Goal: Navigation & Orientation: Find specific page/section

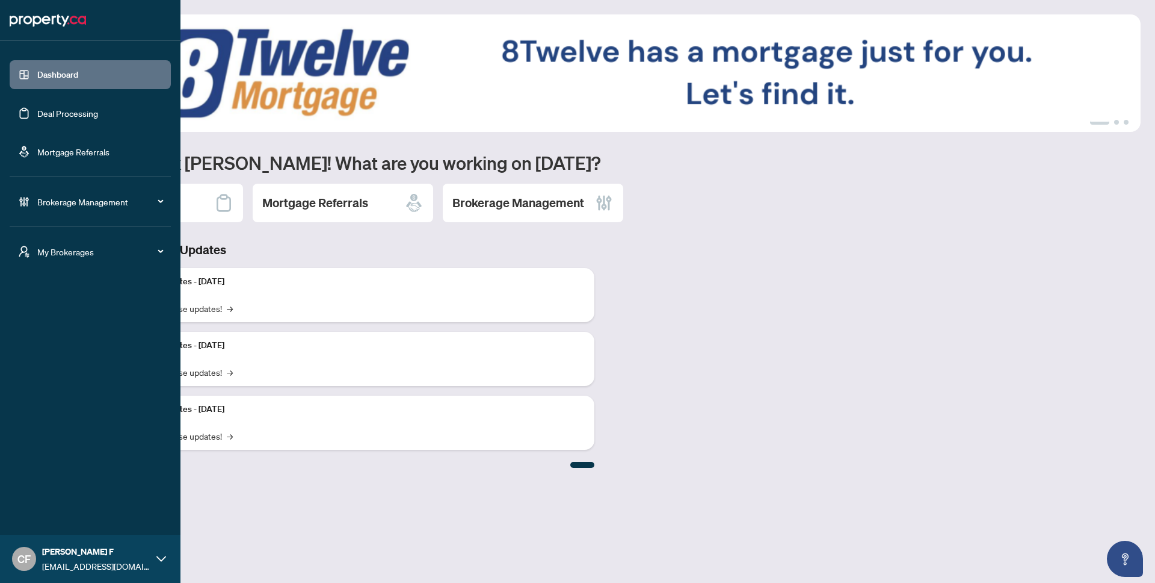
click at [69, 252] on span "My Brokerages" at bounding box center [99, 251] width 125 height 13
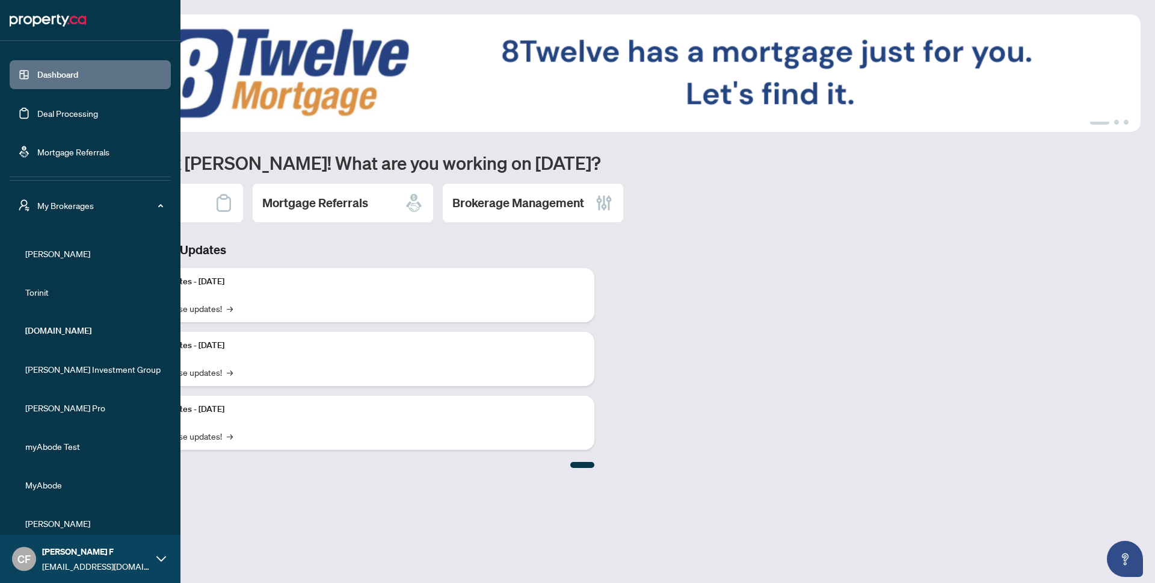
click at [43, 254] on span "[PERSON_NAME]" at bounding box center [93, 253] width 137 height 13
